Goal: Submit feedback/report problem: Complete application form

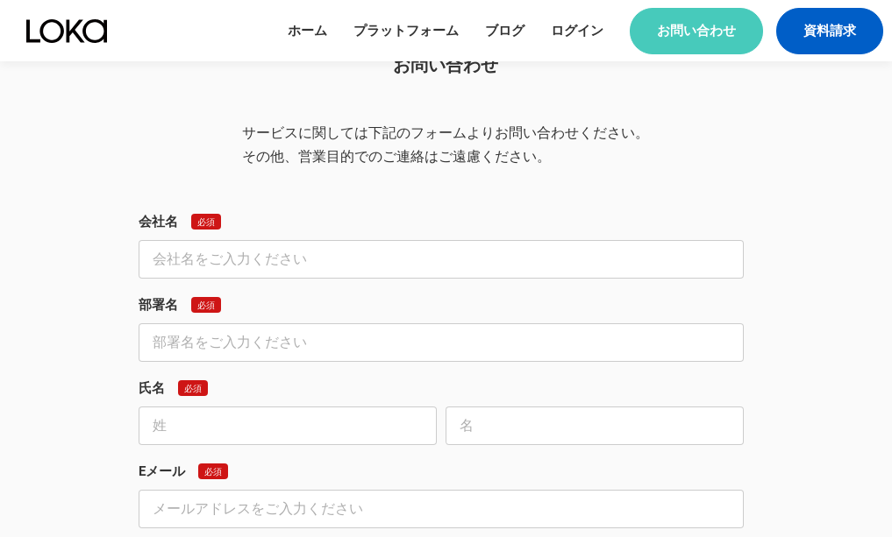
scroll to position [150, 0]
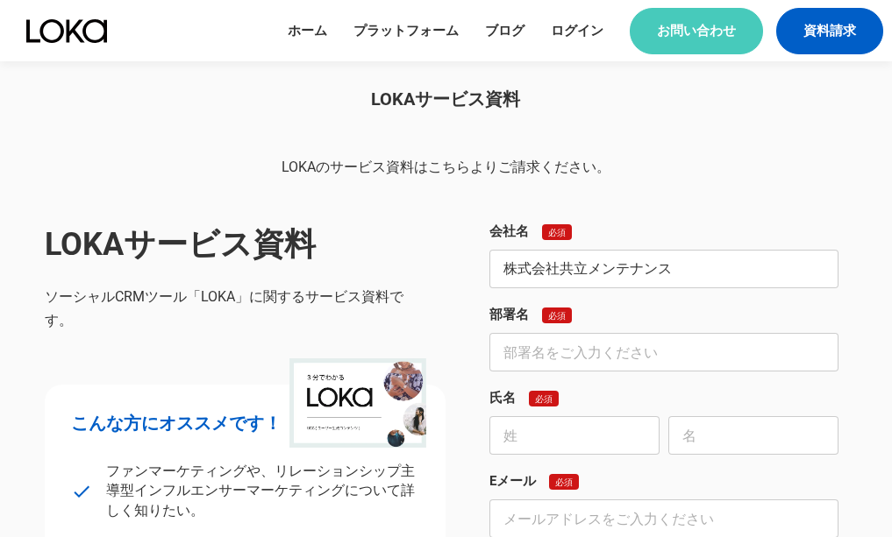
type input "株式会社共立メンテナンス"
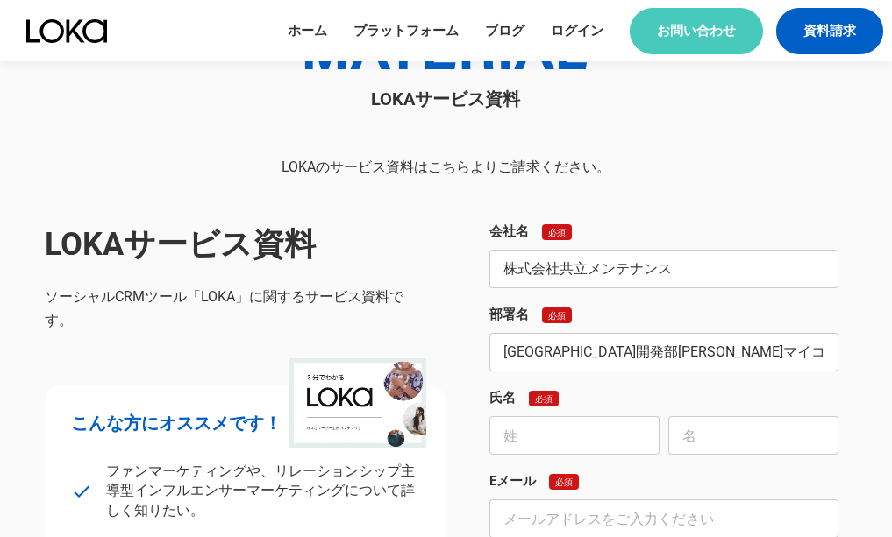
type input "[GEOGRAPHIC_DATA]開発部[PERSON_NAME]マイコ"
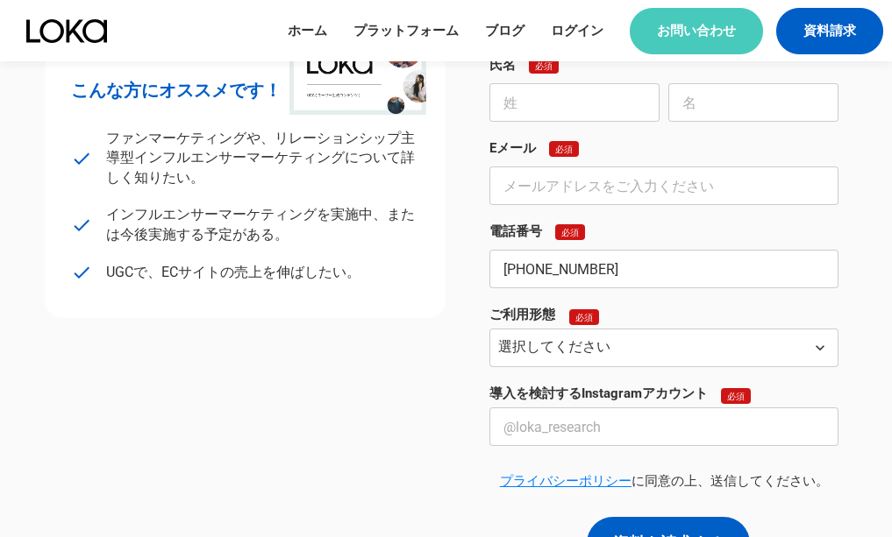
type input "[PHONE_NUMBER]"
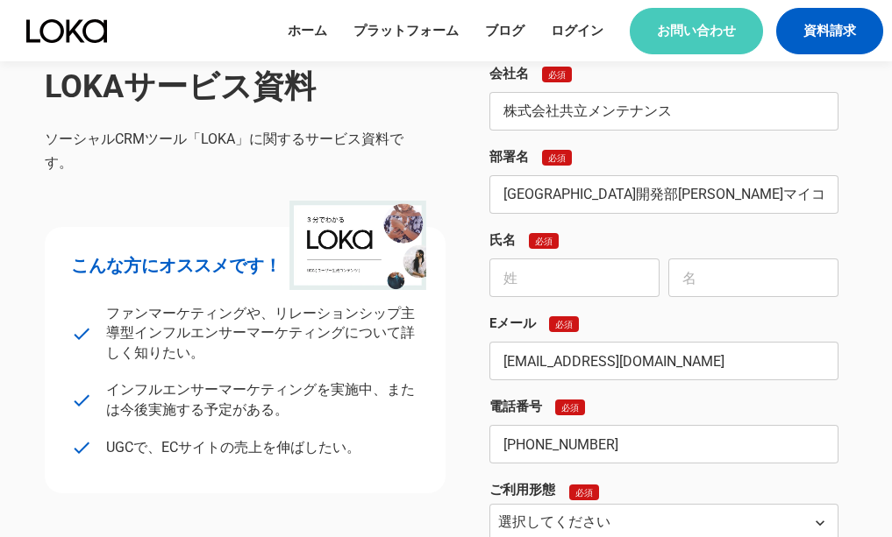
scroll to position [220, 0]
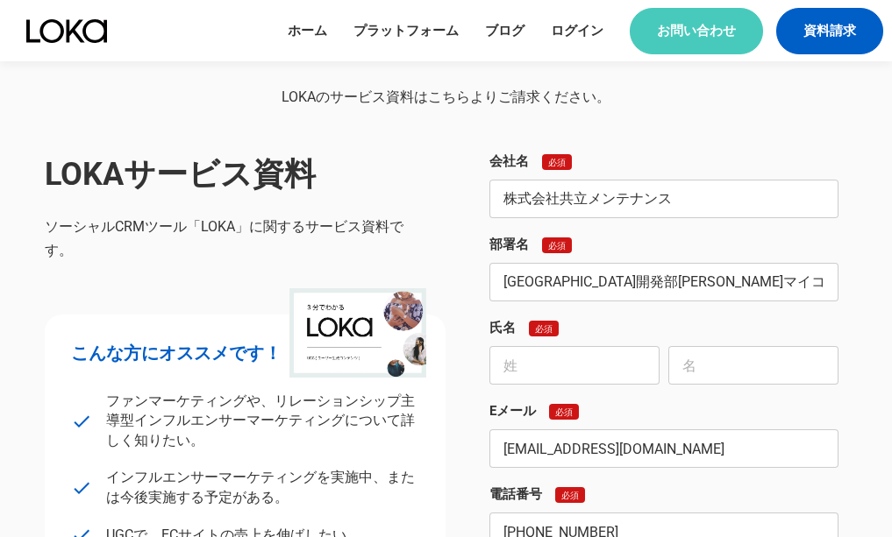
type input "[EMAIL_ADDRESS][DOMAIN_NAME]"
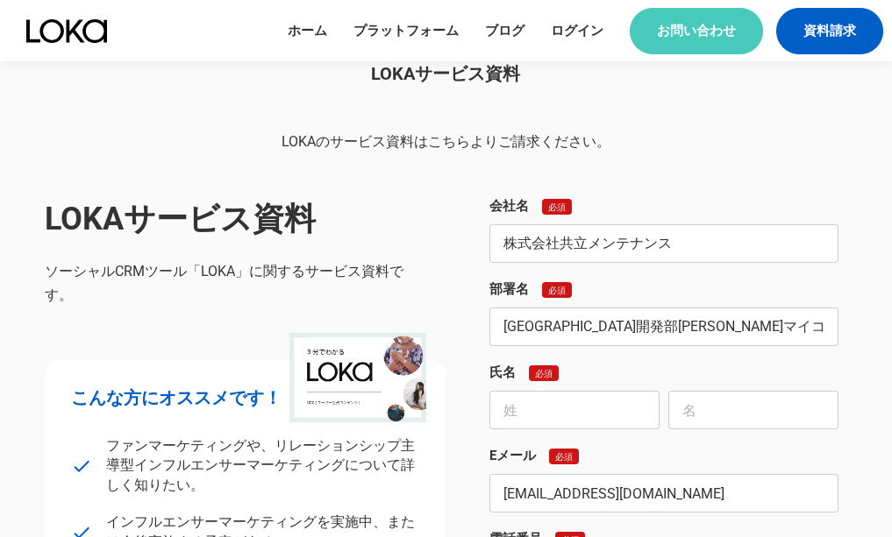
scroll to position [263, 0]
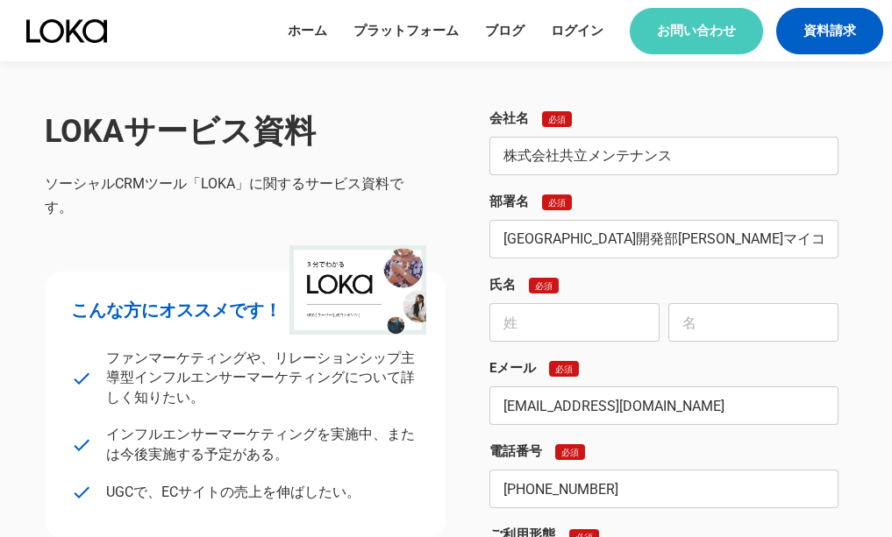
type textarea "◆◇loremipsumd(SI)amet◆◇ consec「adip」eli・seddoeiusmodtemporin。 utlaboreetdolo「ma…"
drag, startPoint x: 757, startPoint y: 242, endPoint x: 647, endPoint y: 243, distance: 109.6
click at [647, 243] on input "[GEOGRAPHIC_DATA]開発部[PERSON_NAME]マイコ" at bounding box center [663, 239] width 349 height 39
type input "[GEOGRAPHIC_DATA]開発部"
click at [573, 271] on form "会社名 必須 株式会社共立メンテナンス 部署名 必須 レジデンス市場開発部 氏名 必須 [PERSON_NAME]マイコ Eメール 必須 [EMAIL_ADD…" at bounding box center [668, 450] width 358 height 680
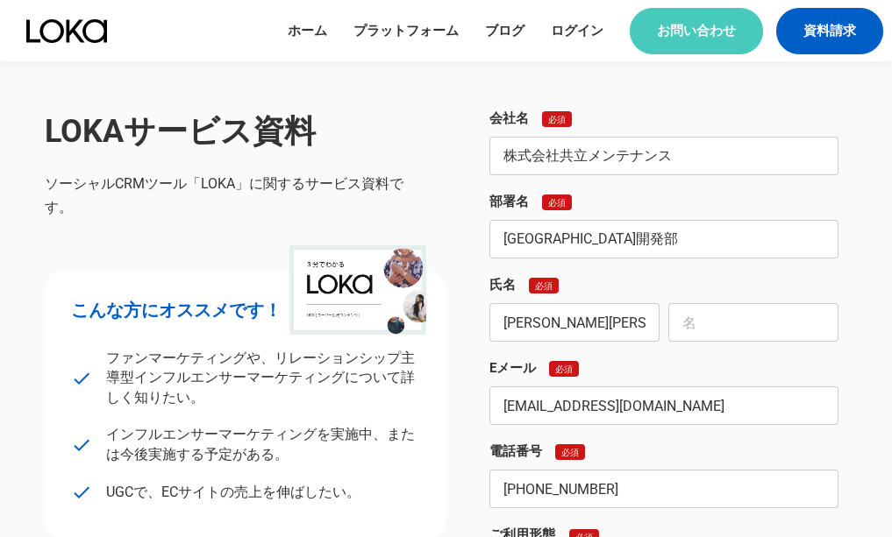
click at [385, 307] on img at bounding box center [357, 289] width 137 height 89
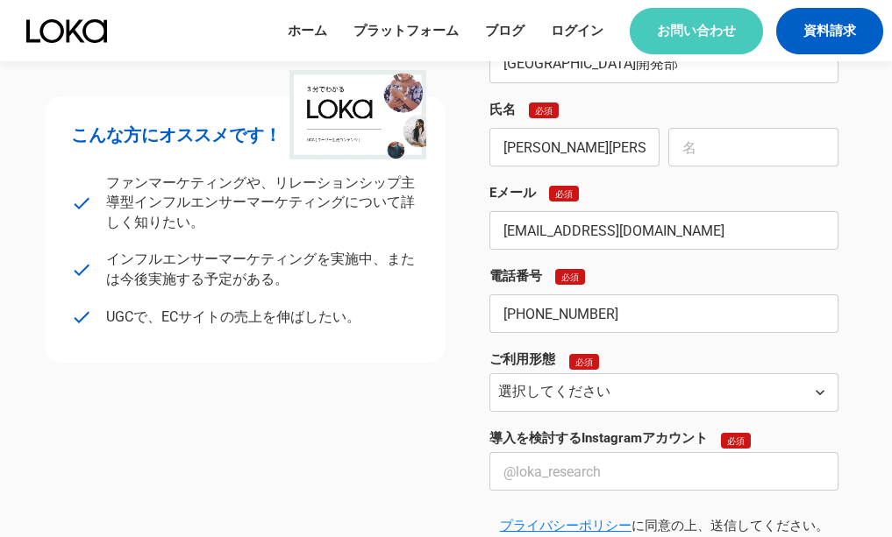
scroll to position [351, 0]
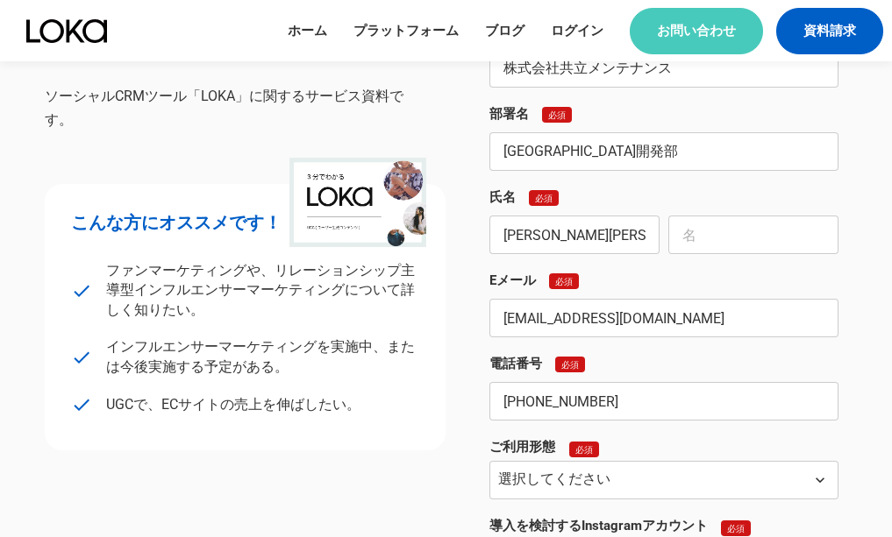
drag, startPoint x: 603, startPoint y: 247, endPoint x: 544, endPoint y: 246, distance: 58.7
click at [544, 246] on input "[PERSON_NAME][PERSON_NAME]" at bounding box center [574, 235] width 170 height 39
type input "[PERSON_NAME]"
click at [726, 226] on input "text" at bounding box center [753, 235] width 170 height 39
paste input "[PERSON_NAME]"
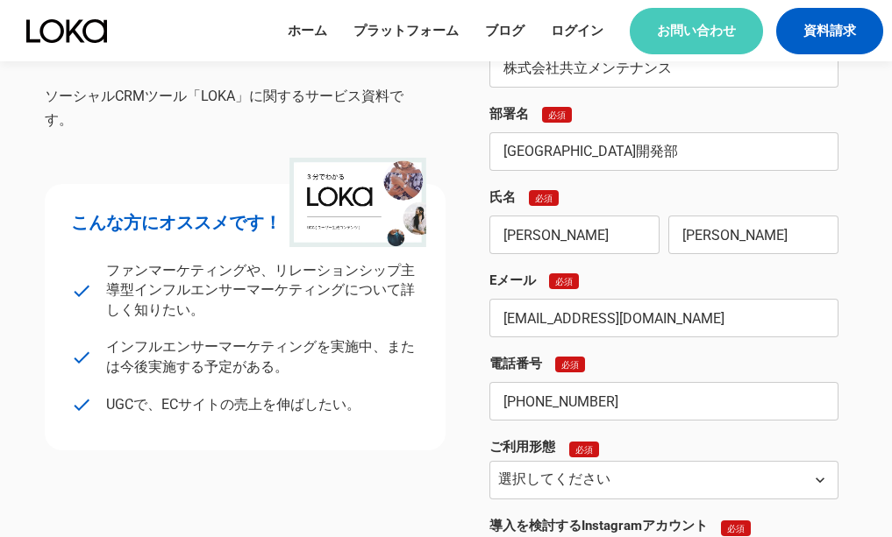
drag, startPoint x: 711, startPoint y: 236, endPoint x: 640, endPoint y: 267, distance: 77.4
click at [658, 260] on form "会社名 必須 株式会社共立メンテナンス 部署名 必須 [GEOGRAPHIC_DATA]開発部 氏名 必須 [PERSON_NAME] [PERSON_NAM…" at bounding box center [668, 362] width 358 height 680
type input "[PERSON_NAME]"
drag, startPoint x: 566, startPoint y: 236, endPoint x: 457, endPoint y: 238, distance: 109.6
click at [440, 238] on div "LOKAサービス資料 ソーシャルCRMツール「LOKA」に関するサービス資料です。 こんな方にオススメです！ check ファンマーケティングや、リレーション…" at bounding box center [446, 362] width 802 height 680
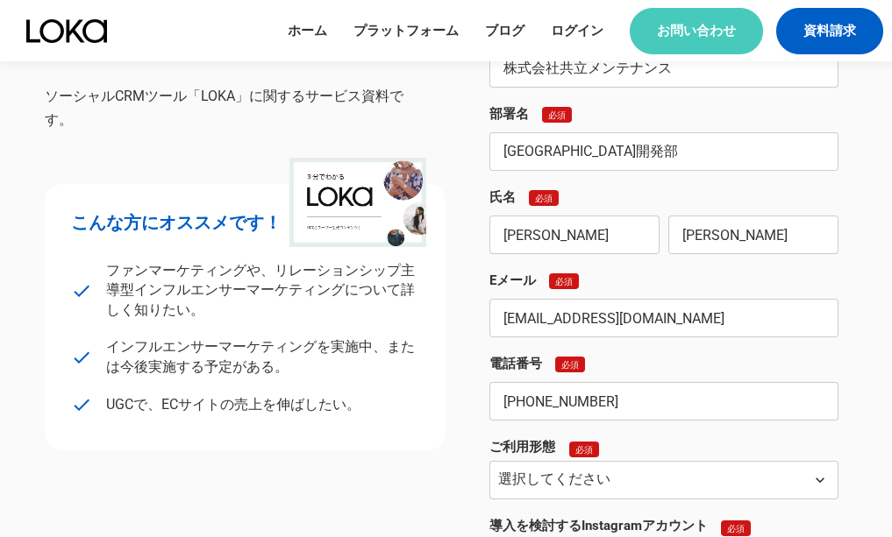
paste input "[PERSON_NAME]"
click at [575, 235] on input "[PERSON_NAME]" at bounding box center [574, 235] width 170 height 39
type input "[PERSON_NAME]"
paste input "[PERSON_NAME]"
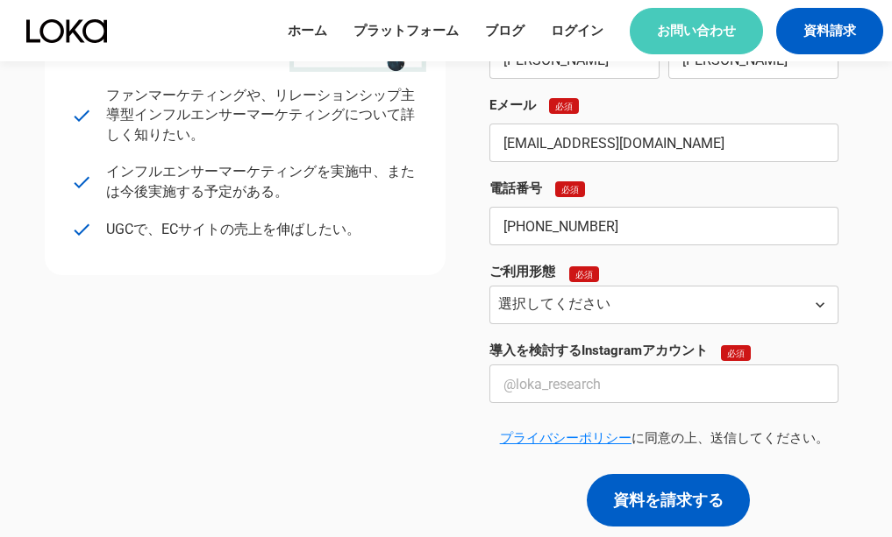
scroll to position [614, 0]
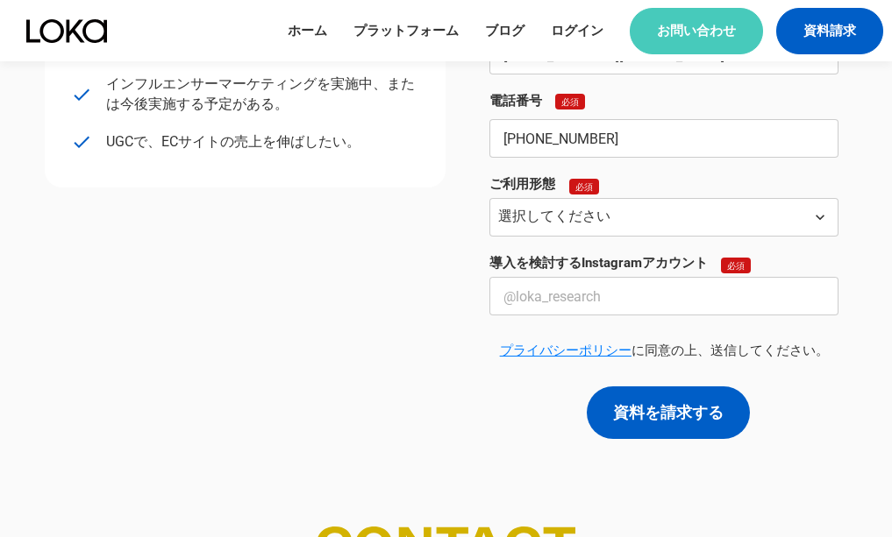
type input "[PERSON_NAME]"
click at [672, 222] on select "選択してください 自社での導入 代理店として顧客へ提案 その他" at bounding box center [663, 217] width 349 height 39
select select "その他"
click at [489, 198] on select "選択してください 自社での導入 代理店として顧客へ提案 その他" at bounding box center [663, 217] width 349 height 39
